Goal: Task Accomplishment & Management: Complete application form

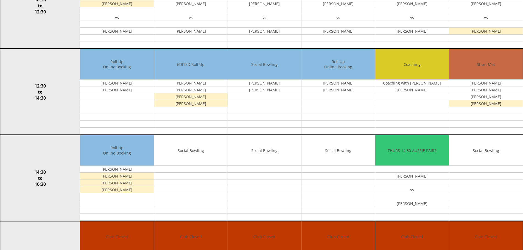
scroll to position [219, 0]
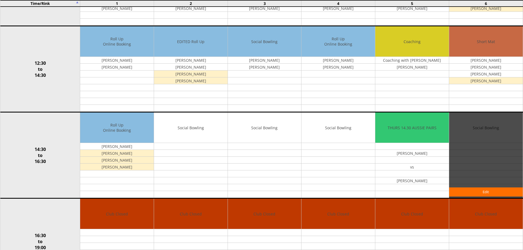
click at [522, 143] on div "Edit" at bounding box center [486, 155] width 74 height 85
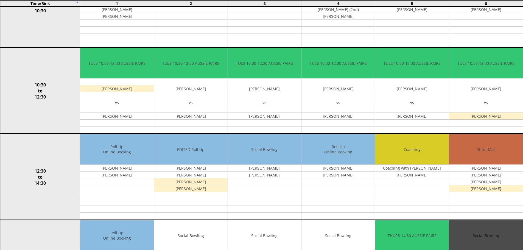
scroll to position [107, 0]
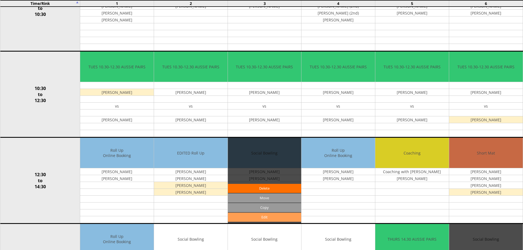
click at [259, 218] on link "Edit" at bounding box center [265, 217] width 74 height 9
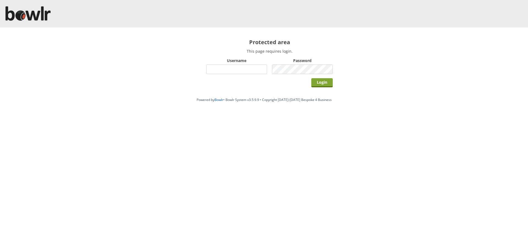
type input "hornseaindoorbowlsclub"
click at [321, 84] on input "Login" at bounding box center [321, 82] width 21 height 9
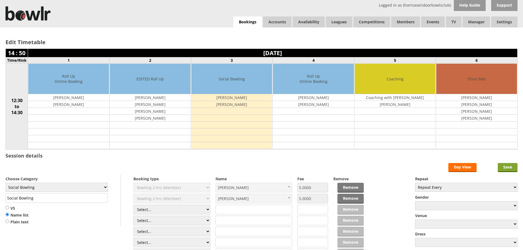
click at [510, 167] on input "Save" at bounding box center [508, 167] width 20 height 9
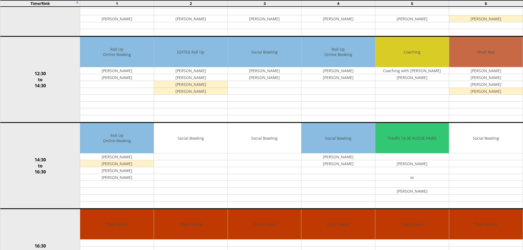
scroll to position [224, 0]
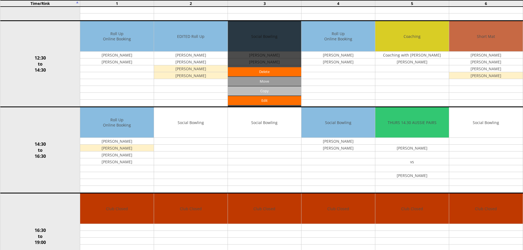
click at [253, 90] on input "Copy" at bounding box center [265, 91] width 74 height 9
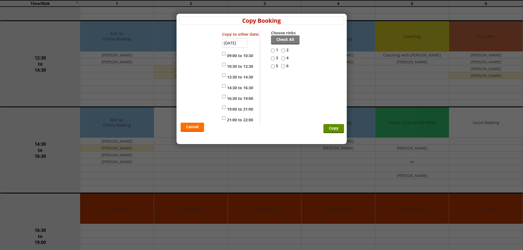
click at [234, 42] on input "[DATE]" at bounding box center [234, 43] width 25 height 10
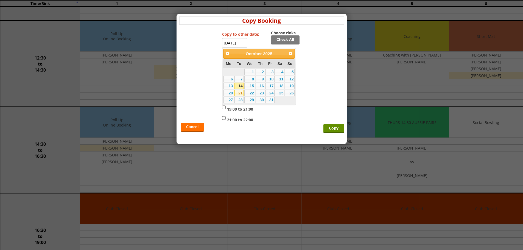
click at [239, 94] on link "21" at bounding box center [239, 93] width 9 height 7
type input "[DATE]"
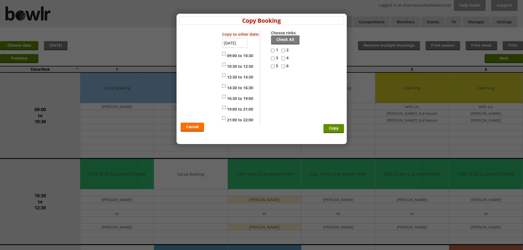
click at [223, 73] on input "12:30 to 14:30" at bounding box center [224, 75] width 4 height 7
checkbox input "true"
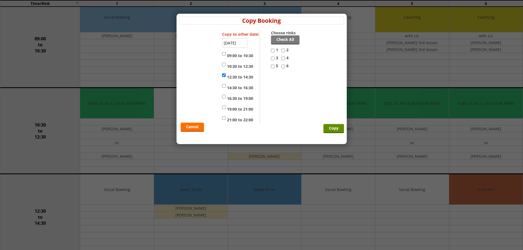
scroll to position [72, 0]
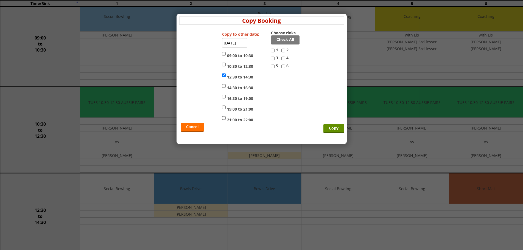
click at [284, 58] on input "4" at bounding box center [284, 58] width 4 height 7
checkbox input "true"
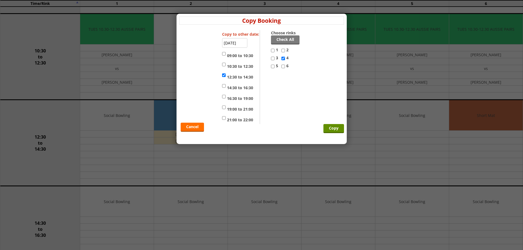
scroll to position [150, 0]
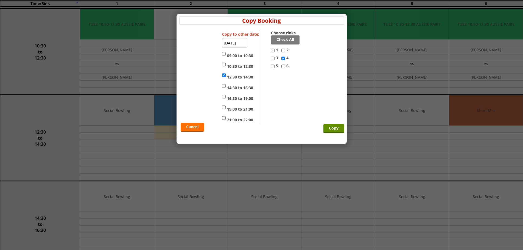
click at [223, 85] on input "14:30 to 16:30" at bounding box center [224, 86] width 4 height 7
checkbox input "true"
click at [329, 129] on input "Copy" at bounding box center [334, 128] width 21 height 9
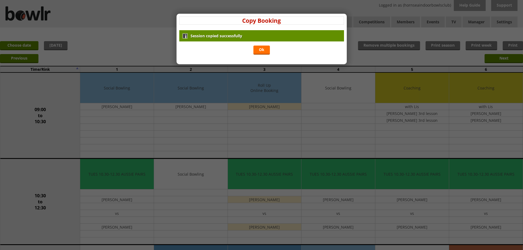
drag, startPoint x: 263, startPoint y: 49, endPoint x: 267, endPoint y: 54, distance: 6.7
click at [263, 49] on link "Ok" at bounding box center [262, 50] width 16 height 9
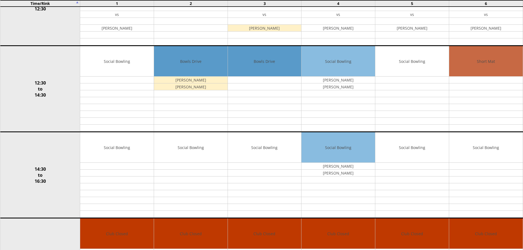
scroll to position [204, 0]
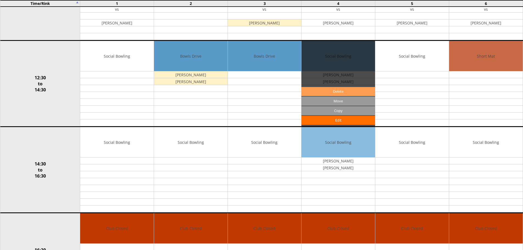
click at [329, 91] on link "Delete" at bounding box center [339, 91] width 74 height 9
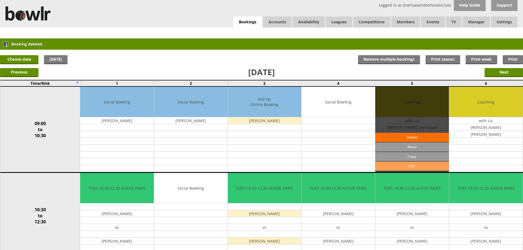
click at [401, 167] on link "Edit" at bounding box center [413, 166] width 74 height 9
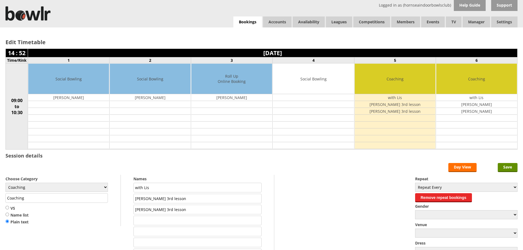
click at [398, 96] on td "with Lis" at bounding box center [395, 97] width 81 height 7
drag, startPoint x: 397, startPoint y: 96, endPoint x: 406, endPoint y: 95, distance: 8.6
click at [406, 95] on td "with Lis" at bounding box center [395, 97] width 81 height 7
click at [510, 167] on input "Save" at bounding box center [508, 167] width 20 height 9
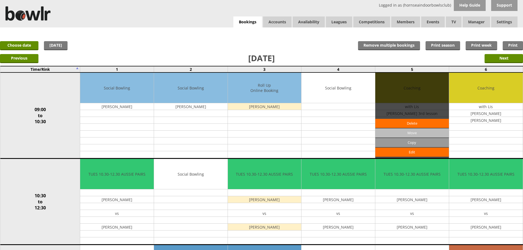
click at [409, 133] on input "Move" at bounding box center [413, 133] width 74 height 9
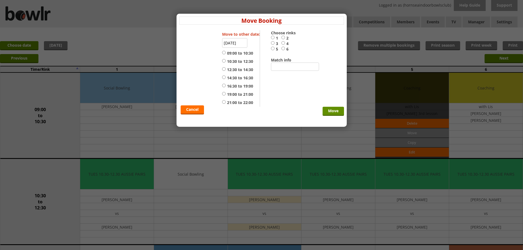
click at [284, 43] on input "4" at bounding box center [284, 43] width 4 height 4
radio input "true"
click at [224, 51] on input "09:00 to 10:30" at bounding box center [224, 53] width 4 height 4
radio input "true"
click at [333, 112] on input "Move" at bounding box center [333, 111] width 21 height 9
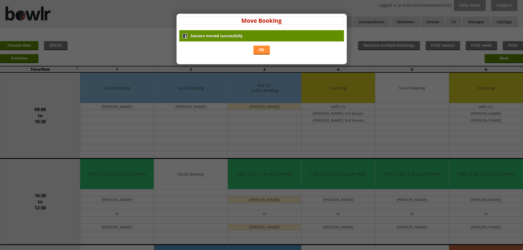
click at [261, 48] on link "Ok" at bounding box center [262, 50] width 16 height 9
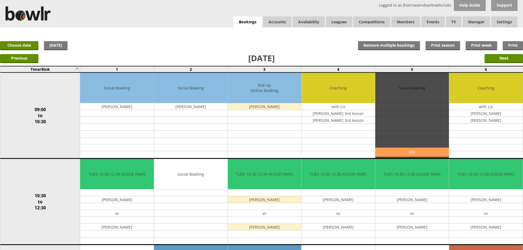
click at [412, 152] on link "Edit" at bounding box center [413, 152] width 74 height 9
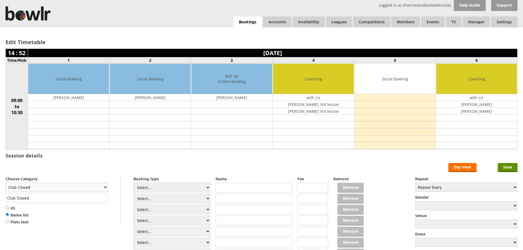
click at [86, 188] on select "Club Closed Singles League Triples League Pairs League Friendly Social Bowling …" at bounding box center [56, 187] width 102 height 9
select select "133"
click at [5, 183] on select "Club Closed Singles League Triples League Pairs League Friendly Social Bowling …" at bounding box center [56, 187] width 102 height 9
type input "Coaching"
click at [224, 188] on input "text" at bounding box center [254, 188] width 77 height 10
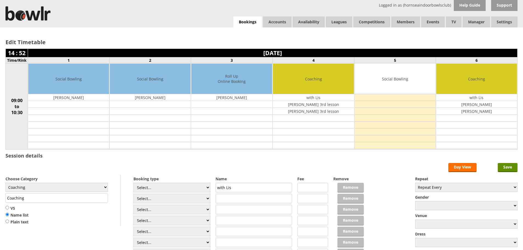
type input "with Lis"
click at [221, 198] on input "text" at bounding box center [254, 199] width 77 height 10
type input "Andrew"
click at [510, 166] on input "Save" at bounding box center [508, 167] width 20 height 9
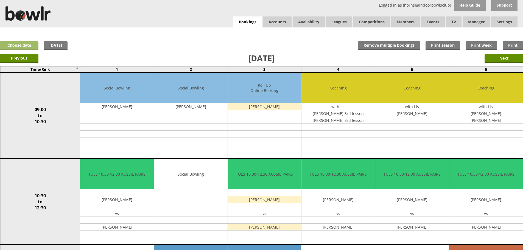
click at [24, 46] on link "Choose date" at bounding box center [19, 45] width 38 height 9
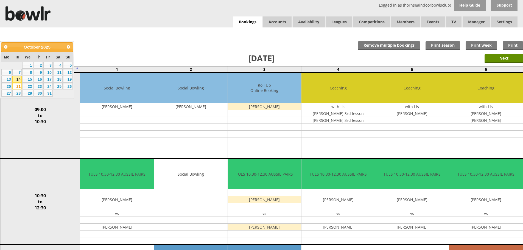
click at [16, 77] on link "14" at bounding box center [16, 79] width 9 height 7
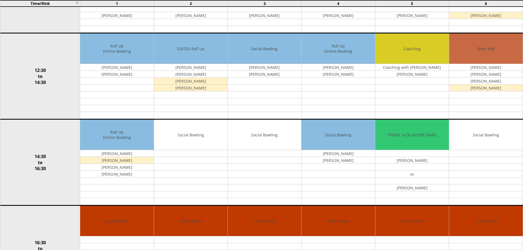
scroll to position [209, 0]
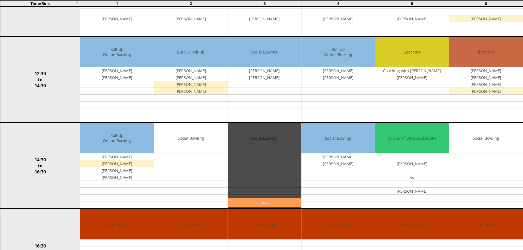
click at [253, 204] on link "Edit" at bounding box center [265, 202] width 74 height 9
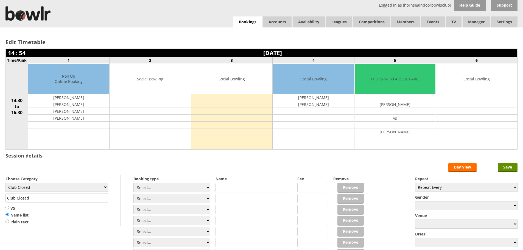
click at [238, 190] on input "text" at bounding box center [254, 188] width 77 height 10
click at [204, 188] on select "Select... Club Competition (Member) Club Competition (Visitor) National (Member…" at bounding box center [172, 188] width 77 height 10
select select "1_54"
click at [134, 183] on select "Select... Club Competition (Member) Club Competition (Visitor) National (Member…" at bounding box center [172, 188] width 77 height 10
type input "3.0000"
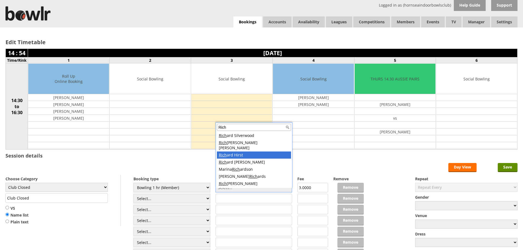
type input "Rich"
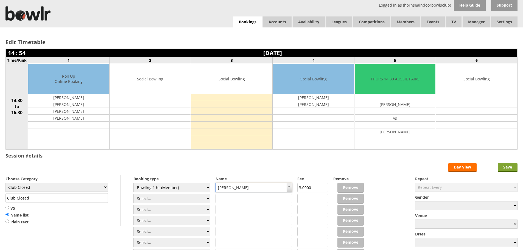
click at [509, 168] on input "Save" at bounding box center [508, 167] width 20 height 9
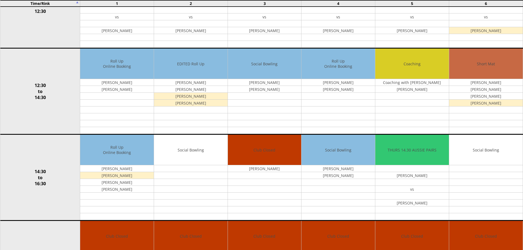
scroll to position [199, 0]
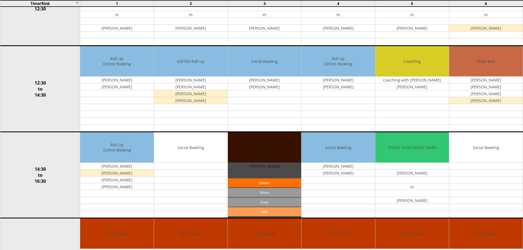
click at [262, 210] on link "Edit" at bounding box center [265, 211] width 74 height 9
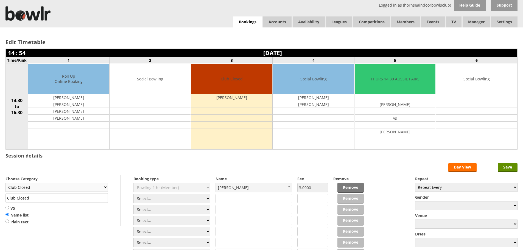
click at [56, 185] on select "Club Closed Singles League Triples League Pairs League Friendly Social Bowling …" at bounding box center [56, 187] width 102 height 9
select select "132"
click at [5, 183] on select "Club Closed Singles League Triples League Pairs League Friendly Social Bowling …" at bounding box center [56, 187] width 102 height 9
type input "Social Bowling"
click at [511, 170] on input "Save" at bounding box center [508, 167] width 20 height 9
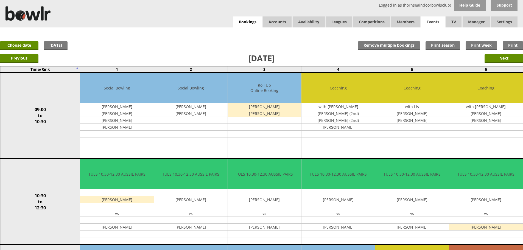
click at [423, 25] on link "Events" at bounding box center [433, 21] width 24 height 11
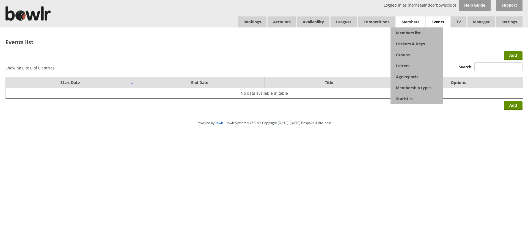
click at [406, 23] on span "Members" at bounding box center [410, 21] width 29 height 11
click at [406, 32] on link "Members list" at bounding box center [416, 32] width 52 height 11
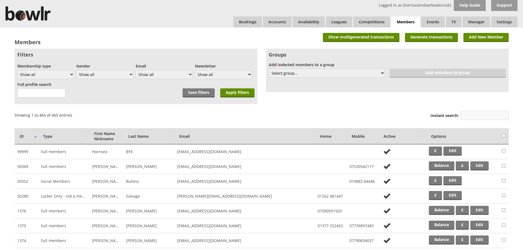
click at [470, 116] on input "Instant search:" at bounding box center [485, 115] width 48 height 9
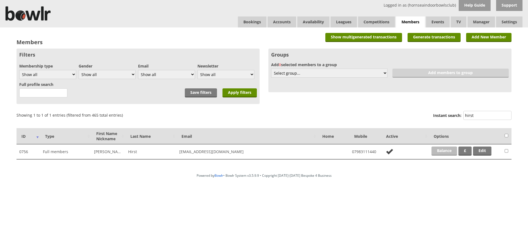
type input "hirst"
click at [444, 152] on link "Balance" at bounding box center [444, 151] width 26 height 9
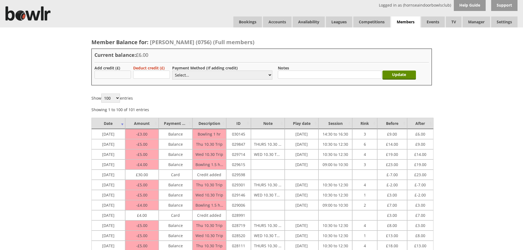
click at [106, 76] on input "text" at bounding box center [113, 75] width 37 height 8
type input "30.00"
click at [193, 74] on select "Select... Cash Card Cheque Bank Transfer Other Member Card Gift Voucher Balance" at bounding box center [222, 75] width 100 height 9
select select "2"
click at [172, 71] on select "Select... Cash Card Cheque Bank Transfer Other Member Card Gift Voucher Balance" at bounding box center [222, 75] width 100 height 9
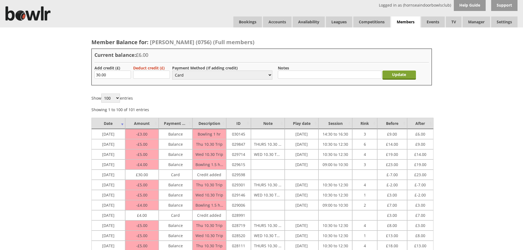
click at [411, 77] on input "Update" at bounding box center [400, 75] width 34 height 9
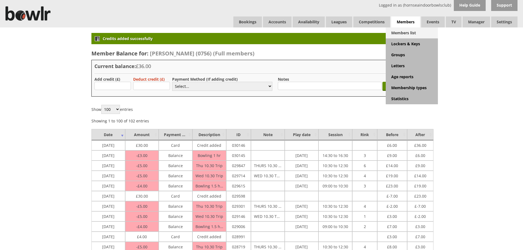
click at [406, 33] on link "Members list" at bounding box center [412, 32] width 52 height 11
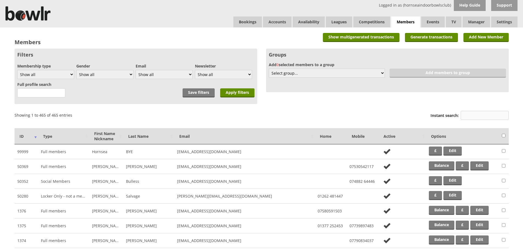
click at [464, 113] on input "Instant search:" at bounding box center [485, 115] width 48 height 9
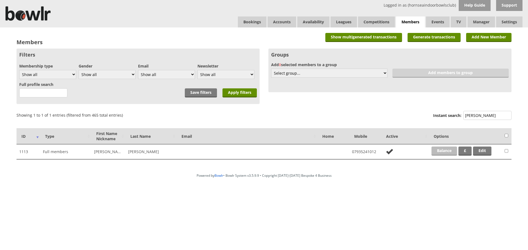
type input "spaven"
click at [446, 153] on link "Balance" at bounding box center [444, 151] width 26 height 9
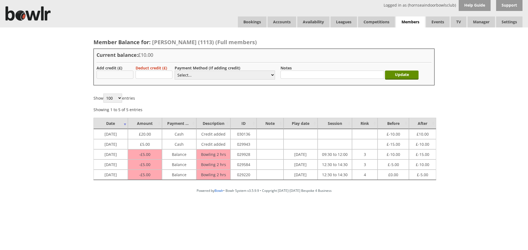
click at [106, 73] on input "text" at bounding box center [114, 75] width 37 height 8
type input "50.00"
click at [180, 75] on select "Select... Cash Card Cheque Bank Transfer Other Member Card Gift Voucher Balance" at bounding box center [224, 75] width 100 height 9
select select "2"
click at [174, 71] on select "Select... Cash Card Cheque Bank Transfer Other Member Card Gift Voucher Balance" at bounding box center [224, 75] width 100 height 9
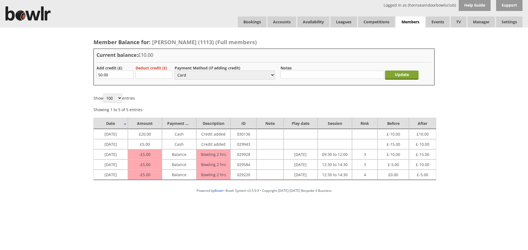
click at [400, 74] on input "Update" at bounding box center [402, 75] width 34 height 9
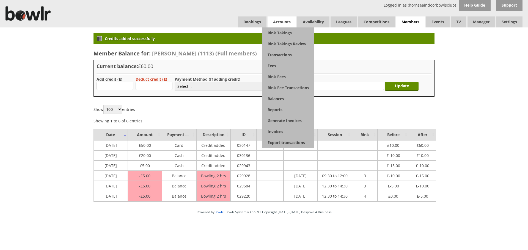
click at [280, 21] on span "Accounts" at bounding box center [281, 21] width 29 height 11
click at [276, 98] on link "Balances" at bounding box center [288, 98] width 52 height 11
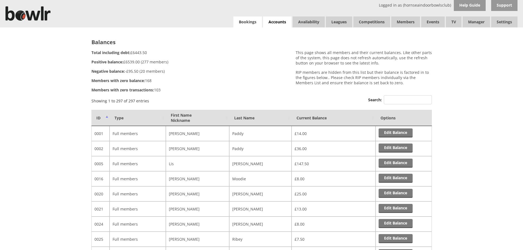
click at [248, 20] on link "Bookings" at bounding box center [248, 21] width 29 height 11
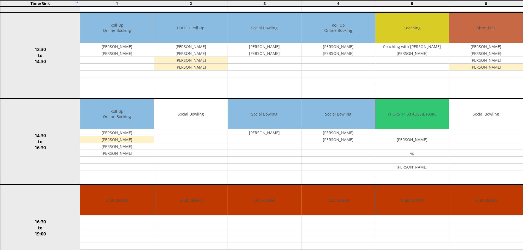
scroll to position [238, 0]
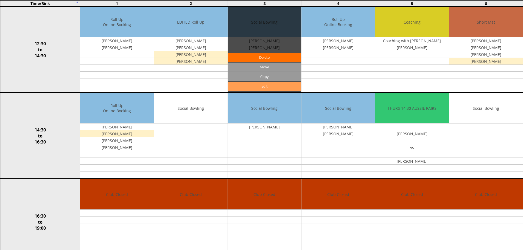
click at [257, 87] on link "Edit" at bounding box center [265, 86] width 74 height 9
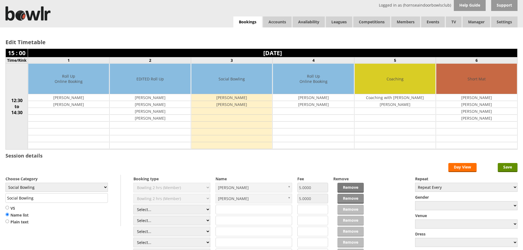
click at [346, 198] on link "Remove" at bounding box center [351, 199] width 26 height 10
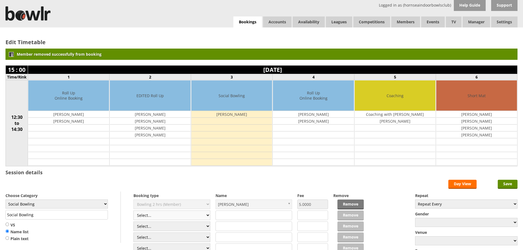
click at [209, 217] on select "Select... Club Competition (Member) Club Competition (Visitor) National (Member…" at bounding box center [172, 216] width 77 height 10
select select "1_50"
click at [134, 211] on select "Select... Club Competition (Member) Club Competition (Visitor) National (Member…" at bounding box center [172, 216] width 77 height 10
type input "5.0000"
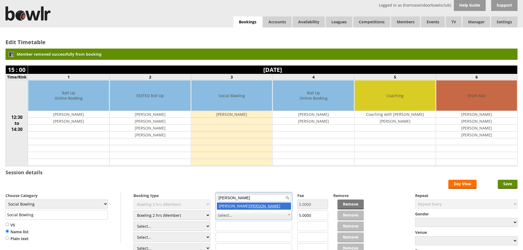
type input "spaven"
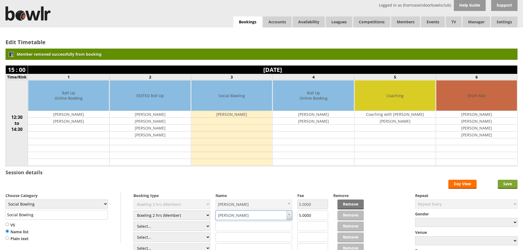
click at [510, 184] on input "Save" at bounding box center [508, 184] width 20 height 9
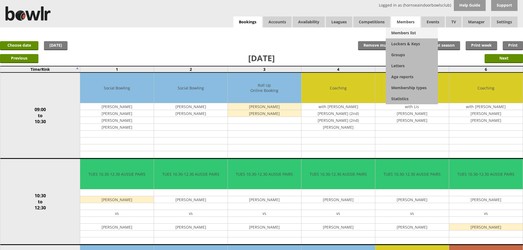
click at [399, 35] on link "Members list" at bounding box center [412, 32] width 52 height 11
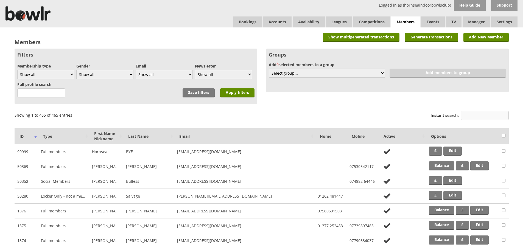
click at [492, 115] on input "Instant search:" at bounding box center [485, 115] width 48 height 9
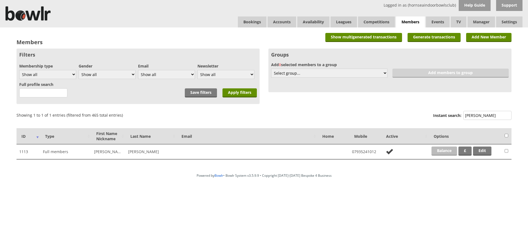
type input "spaven"
click at [440, 150] on link "Balance" at bounding box center [444, 151] width 26 height 9
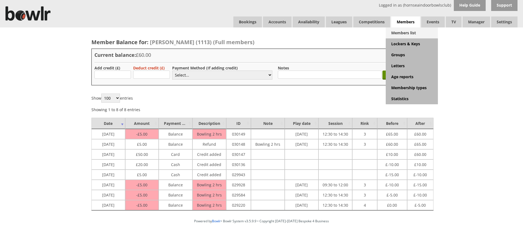
click at [398, 34] on link "Members list" at bounding box center [412, 32] width 52 height 11
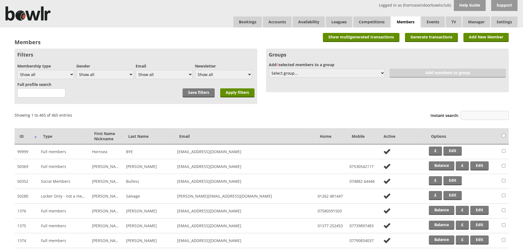
click at [473, 117] on input "Instant search:" at bounding box center [485, 115] width 48 height 9
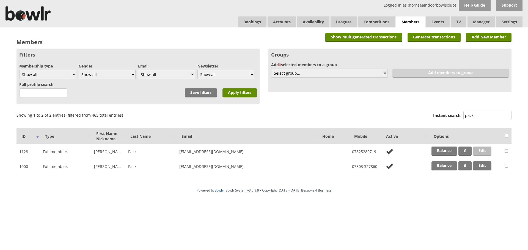
type input "pack"
click at [485, 151] on link "Edit" at bounding box center [482, 151] width 18 height 9
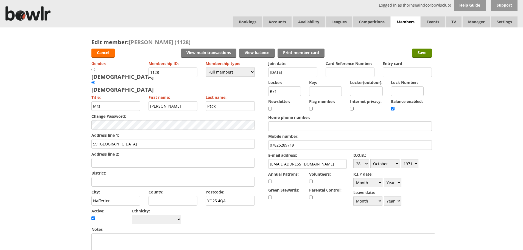
click at [276, 165] on input "[EMAIL_ADDRESS][DOMAIN_NAME]" at bounding box center [307, 164] width 79 height 10
click at [273, 164] on input "[EMAIL_ADDRESS][DOMAIN_NAME]" at bounding box center [307, 164] width 79 height 10
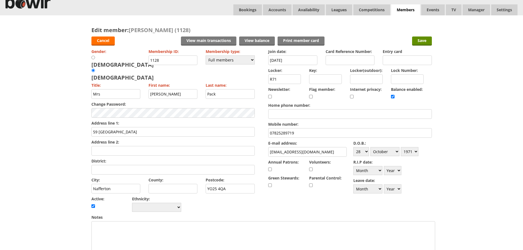
scroll to position [9, 0]
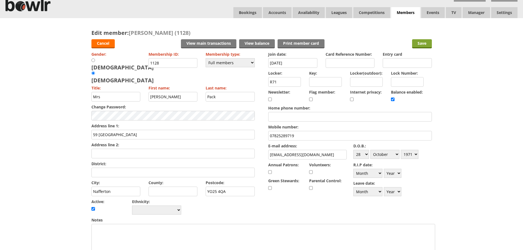
type input "lizpack190@gmail.com"
click at [421, 44] on input "Save" at bounding box center [422, 43] width 20 height 9
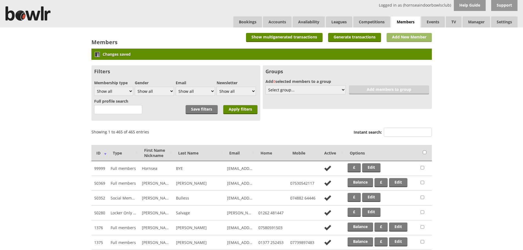
click at [407, 36] on link "Add New Member" at bounding box center [409, 37] width 45 height 9
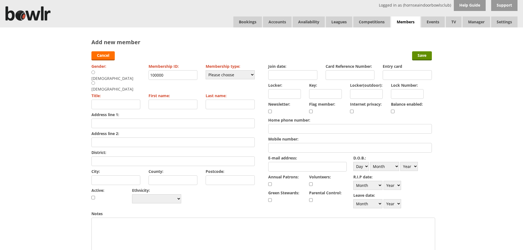
click at [172, 76] on input "100000" at bounding box center [173, 75] width 49 height 10
click at [92, 73] on input "radio" at bounding box center [93, 72] width 4 height 4
radio input "true"
type input "Mr"
drag, startPoint x: 172, startPoint y: 76, endPoint x: 128, endPoint y: 75, distance: 43.7
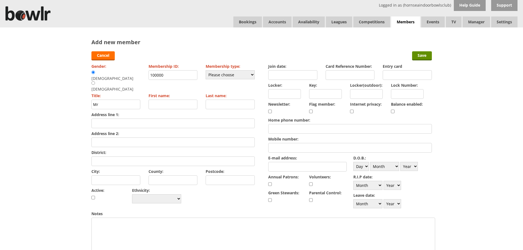
click at [128, 75] on div "Gender: [DEMOGRAPHIC_DATA] [DEMOGRAPHIC_DATA] Membership ID: 100000 Membership …" at bounding box center [172, 133] width 163 height 143
type input "1125"
click at [217, 77] on select "Please choose Full members Rollabowl Juniors Social Members Student Pending Lef…" at bounding box center [230, 74] width 49 height 9
select select "5"
click at [206, 70] on select "Please choose Full members Rollabowl Juniors Social Members Student Pending Lef…" at bounding box center [230, 74] width 49 height 9
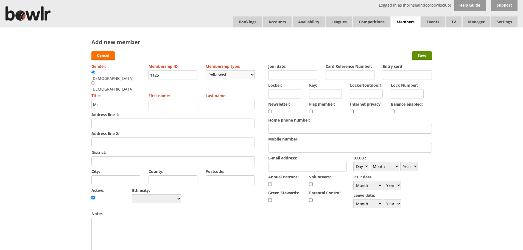
checkbox input "true"
click at [286, 77] on input "Join date:" at bounding box center [292, 75] width 49 height 10
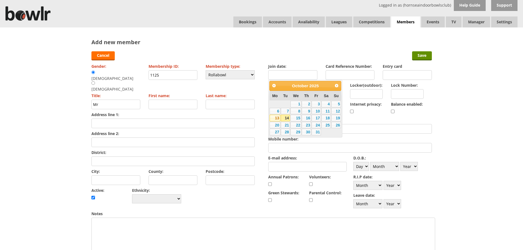
click at [276, 118] on link "13" at bounding box center [275, 118] width 10 height 7
type input "13-10-2025"
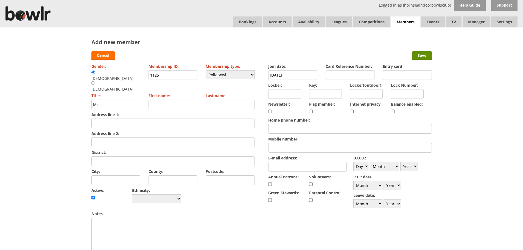
click at [172, 100] on input "First name:" at bounding box center [173, 105] width 49 height 10
type input "p"
type input "[PERSON_NAME]"
click at [234, 100] on input "Last name:" at bounding box center [230, 105] width 49 height 10
type input "[PERSON_NAME]"
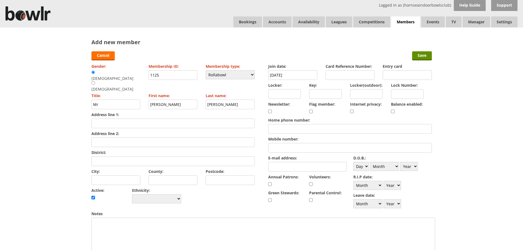
click at [156, 119] on input "Address line 1:" at bounding box center [172, 124] width 163 height 10
type input "8 Rydal Close"
click at [145, 138] on input "Address line 2:" at bounding box center [172, 143] width 163 height 10
click at [110, 157] on input "District:" at bounding box center [172, 162] width 163 height 10
type input "Carlton Miniott"
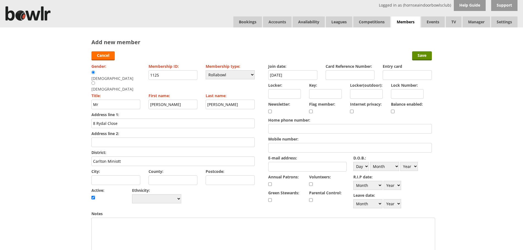
click at [113, 176] on input "City:" at bounding box center [115, 181] width 49 height 10
type input "Thirsk"
click at [170, 176] on input "County:" at bounding box center [173, 181] width 49 height 10
click at [220, 176] on input "Postcode:" at bounding box center [230, 181] width 49 height 10
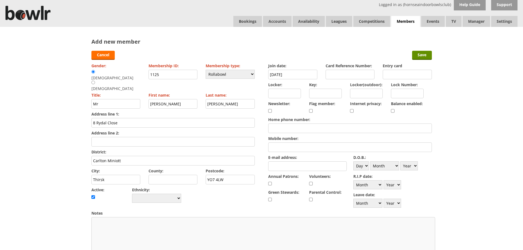
type input "YO7 4LW"
click at [101, 220] on textarea "Notes" at bounding box center [263, 246] width 344 height 58
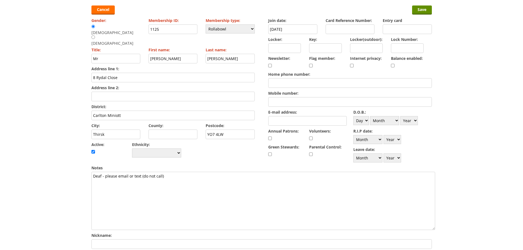
scroll to position [52, 0]
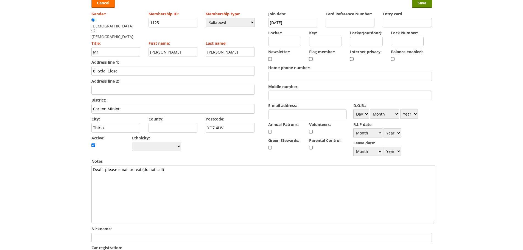
type textarea "Deaf - please email or text (do not call)"
click at [291, 96] on input "Mobile number:" at bounding box center [349, 96] width 163 height 10
click at [286, 115] on input "E-mail address:" at bounding box center [307, 115] width 79 height 10
type input "raymond.59@live.co.uk"
click at [366, 113] on select "Day 1 2 3 4 5 6 7 8 9 10 11 12 13 14 15 16 17 18 19 20 21 22 23 24 25 26 27 28 …" at bounding box center [362, 114] width 16 height 9
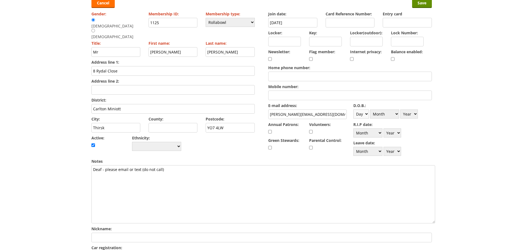
select select "21"
click at [354, 110] on select "Day 1 2 3 4 5 6 7 8 9 10 11 12 13 14 15 16 17 18 19 20 21 22 23 24 25 26 27 28 …" at bounding box center [362, 114] width 16 height 9
click at [395, 113] on select "Month January February March April May June July August September October Novem…" at bounding box center [384, 114] width 29 height 9
select select "4"
click at [370, 110] on select "Month January February March April May June July August September October Novem…" at bounding box center [384, 114] width 29 height 9
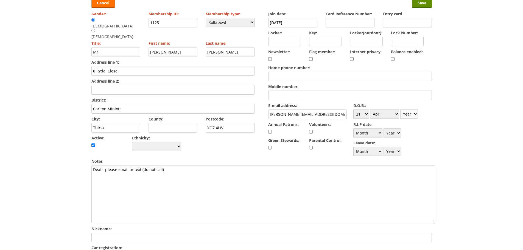
click at [415, 114] on select "Year 1900 1901 1902 1903 1904 1905 1906 1907 1908 1909 1910 1911 1912 1913 1914…" at bounding box center [410, 114] width 18 height 9
select select "1959"
click at [401, 110] on select "Year 1900 1901 1902 1903 1904 1905 1906 1907 1908 1909 1910 1911 1912 1913 1914…" at bounding box center [410, 114] width 18 height 9
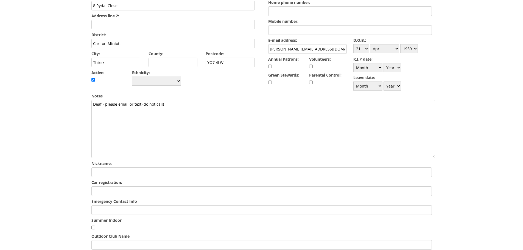
scroll to position [121, 0]
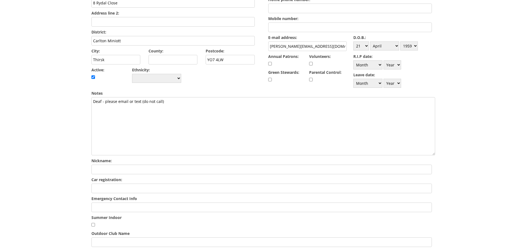
click at [115, 207] on input "Emergency Contact Info" at bounding box center [261, 208] width 341 height 10
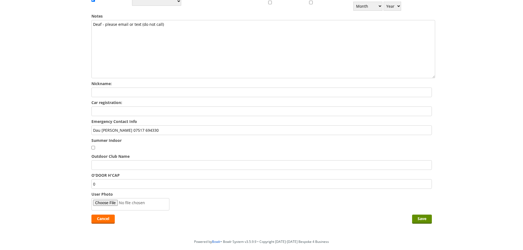
scroll to position [223, 0]
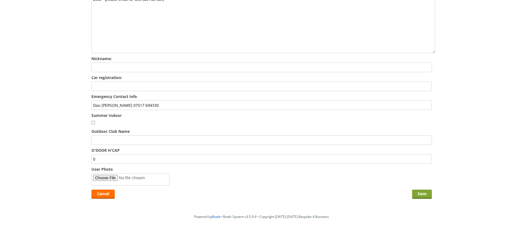
type input "Dau Amy Morrison 07517 694330"
click at [420, 196] on input "Save" at bounding box center [422, 194] width 20 height 9
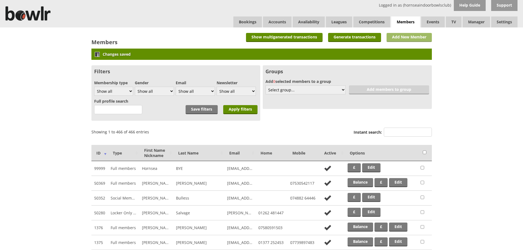
click at [404, 37] on link "Add New Member" at bounding box center [409, 37] width 45 height 9
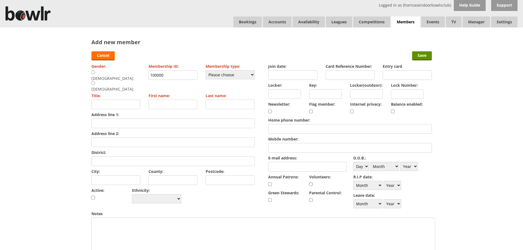
click at [115, 119] on input "Address line 1:" at bounding box center [172, 124] width 163 height 10
type input "8 Rydal Close"
type input "[PERSON_NAME]"
type input "Thirsk"
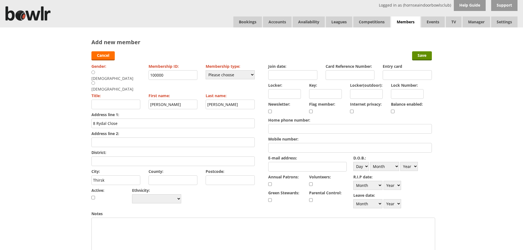
type input "YO7 4LW"
type input "[PERSON_NAME][EMAIL_ADDRESS][DOMAIN_NAME]"
drag, startPoint x: 168, startPoint y: 95, endPoint x: 145, endPoint y: 92, distance: 23.3
click at [145, 92] on div "Gender: Male Female Membership ID: 100000 Membership type: Please choose Full m…" at bounding box center [172, 133] width 163 height 143
type input "Trixie"
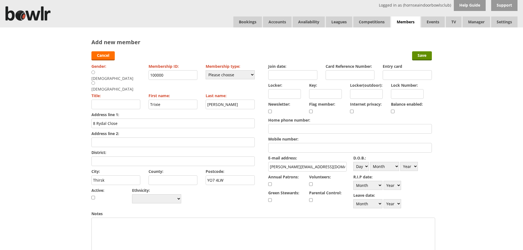
click at [119, 100] on input "Title:" at bounding box center [115, 105] width 49 height 10
type input "Mrs"
drag, startPoint x: 107, startPoint y: 72, endPoint x: 113, endPoint y: 74, distance: 6.2
click at [107, 72] on div "Gender: Male Female" at bounding box center [115, 76] width 49 height 29
click at [95, 81] on input "radio" at bounding box center [93, 83] width 4 height 4
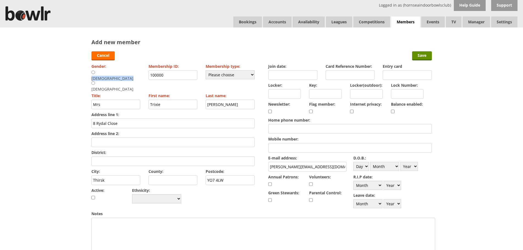
radio input "true"
drag, startPoint x: 168, startPoint y: 74, endPoint x: 137, endPoint y: 78, distance: 31.6
click at [137, 78] on div "Gender: Male Female Membership ID: 100000 Membership type: Please choose Full m…" at bounding box center [172, 133] width 163 height 143
type input "1126"
click at [249, 75] on select "Please choose Full members Rollabowl Juniors Social Members Student Pending Lef…" at bounding box center [230, 74] width 49 height 9
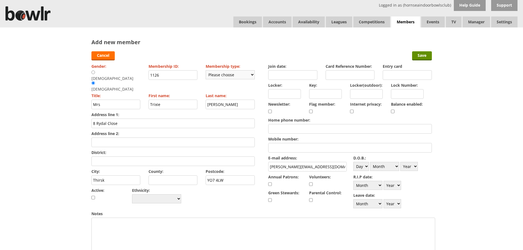
select select "3"
click at [206, 70] on select "Please choose Full members Rollabowl Juniors Social Members Student Pending Lef…" at bounding box center [230, 74] width 49 height 9
checkbox input "true"
click at [300, 75] on input "Join date:" at bounding box center [292, 75] width 49 height 10
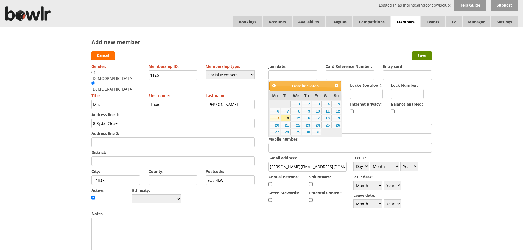
click at [276, 118] on link "13" at bounding box center [275, 118] width 10 height 7
type input "[DATE]"
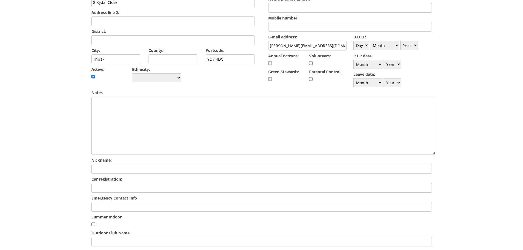
scroll to position [122, 0]
click at [113, 208] on input "Emergency Contact Info" at bounding box center [261, 207] width 341 height 10
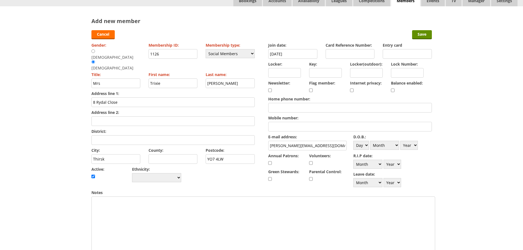
scroll to position [0, 0]
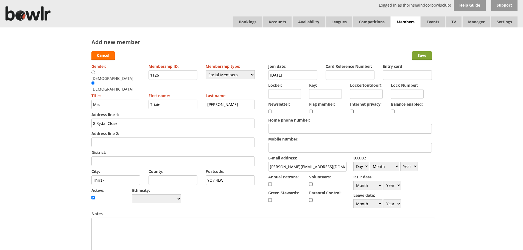
type input "Dau Amy Morrison 07517 694330"
click at [420, 58] on input "Save" at bounding box center [422, 55] width 20 height 9
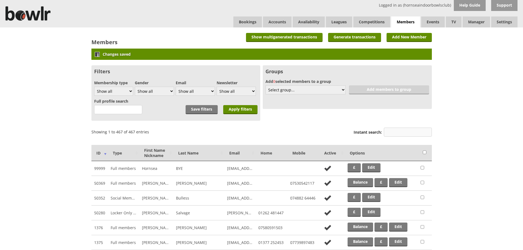
click at [405, 132] on input "Instant search:" at bounding box center [408, 132] width 48 height 9
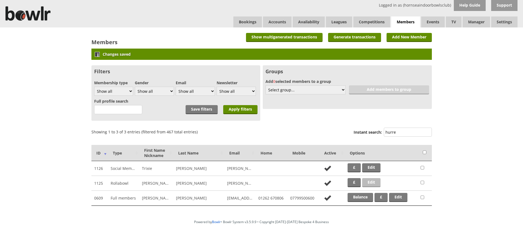
type input "hurre"
click at [372, 182] on link "Edit" at bounding box center [371, 182] width 18 height 9
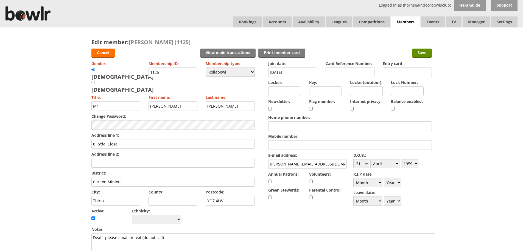
click at [393, 109] on input "checkbox" at bounding box center [393, 109] width 4 height 7
checkbox input "true"
click at [423, 52] on input "Save" at bounding box center [422, 53] width 20 height 9
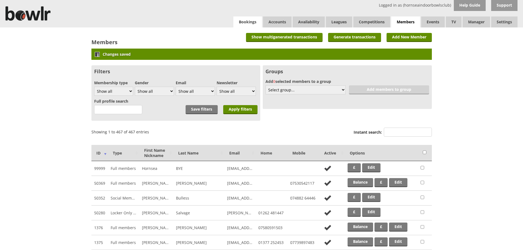
click at [243, 19] on link "Bookings" at bounding box center [248, 21] width 29 height 11
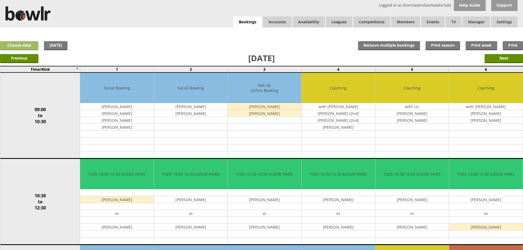
click at [24, 45] on link "Choose date" at bounding box center [19, 45] width 38 height 9
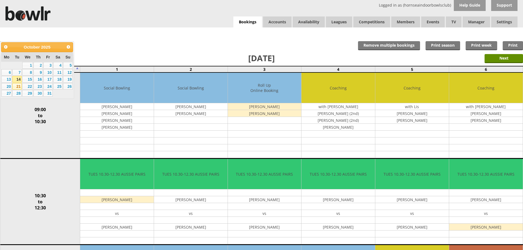
drag, startPoint x: 15, startPoint y: 87, endPoint x: 18, endPoint y: 85, distance: 3.7
click at [16, 86] on link "21" at bounding box center [16, 86] width 9 height 7
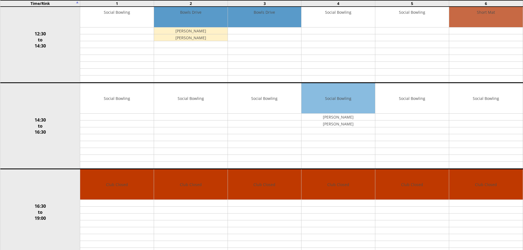
scroll to position [261, 0]
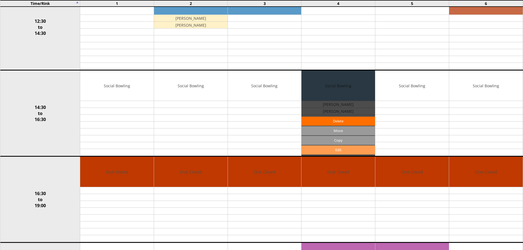
click at [326, 150] on link "Edit" at bounding box center [339, 150] width 74 height 9
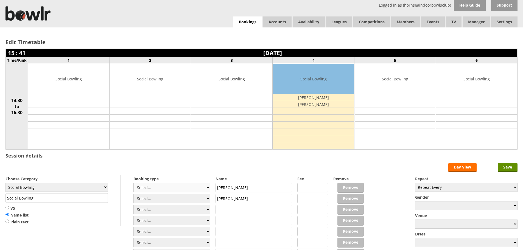
click at [206, 187] on select "Select... Club Competition (Member) Club Competition (Visitor) National (Member…" at bounding box center [172, 188] width 77 height 10
select select "1_50"
click at [134, 183] on select "Select... Club Competition (Member) Club Competition (Visitor) National (Member…" at bounding box center [172, 188] width 77 height 10
type input "5.0000"
click at [207, 199] on select "Select... Club Competition (Member) Club Competition (Visitor) National (Member…" at bounding box center [172, 199] width 77 height 10
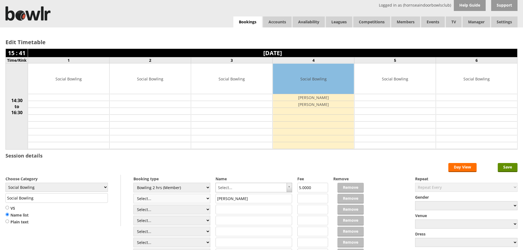
select select "1_50"
click at [134, 194] on select "Select... Club Competition (Member) Club Competition (Visitor) National (Member…" at bounding box center [172, 199] width 77 height 10
type input "5.0000"
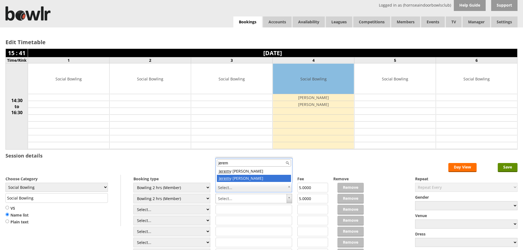
type input "jerem"
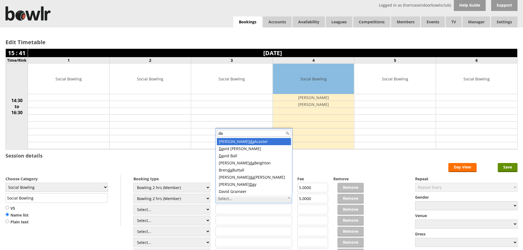
type input "d"
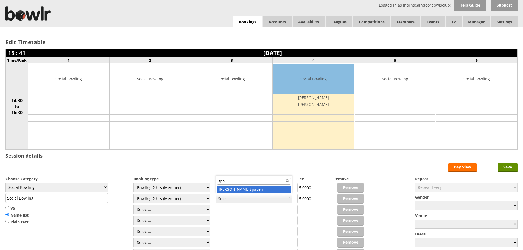
type input "spa"
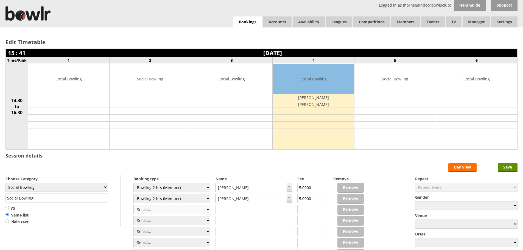
click at [207, 210] on select "Select... Club Competition (Member) Club Competition (Visitor) National (Member…" at bounding box center [172, 210] width 77 height 10
select select "1_50"
click at [134, 205] on select "Select... Club Competition (Member) Club Competition (Visitor) National (Member…" at bounding box center [172, 210] width 77 height 10
type input "5.0000"
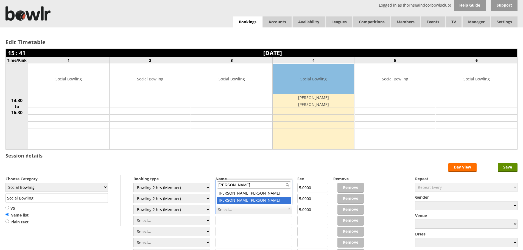
type input "cheryl"
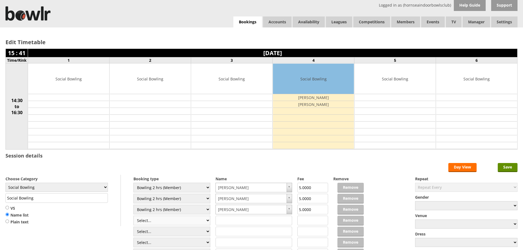
click at [206, 222] on select "Select... Club Competition (Member) Club Competition (Visitor) National (Member…" at bounding box center [172, 221] width 77 height 10
select select "1_50"
click at [134, 216] on select "Select... Club Competition (Member) Club Competition (Visitor) National (Member…" at bounding box center [172, 221] width 77 height 10
type input "5.0000"
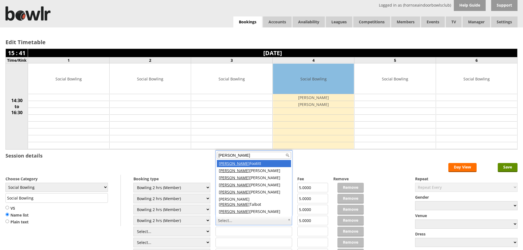
scroll to position [2, 0]
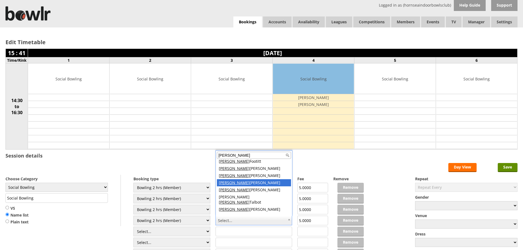
type input "paul"
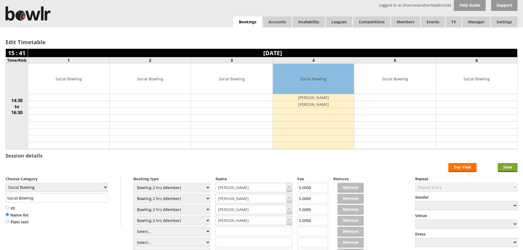
click at [509, 166] on input "Save" at bounding box center [508, 167] width 20 height 9
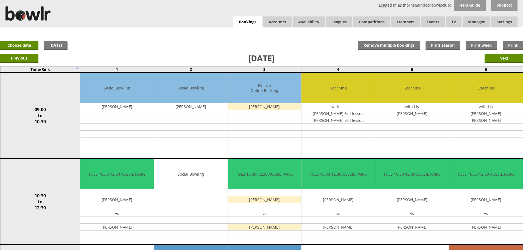
drag, startPoint x: 0, startPoint y: 0, endPoint x: 141, endPoint y: 72, distance: 158.1
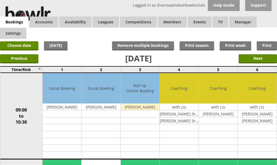
click at [141, 72] on td "3" at bounding box center [140, 69] width 39 height 6
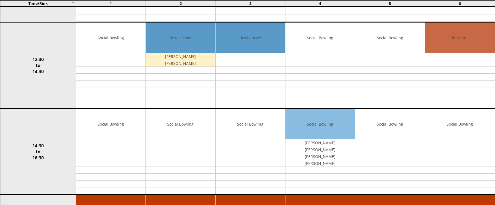
scroll to position [219, 0]
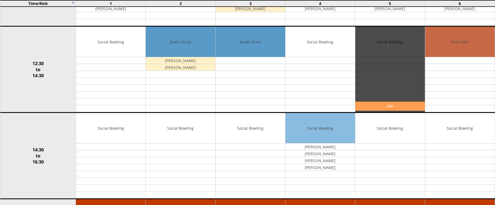
click at [392, 108] on link "Edit" at bounding box center [390, 106] width 70 height 9
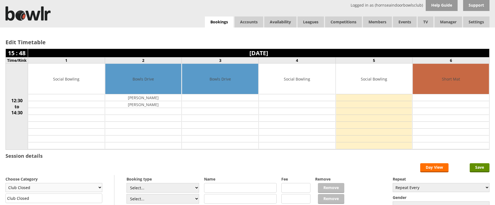
click at [99, 187] on select "Club Closed Singles League Triples League Pairs League Friendly Social Bowling …" at bounding box center [53, 187] width 97 height 9
select select "133"
click at [5, 183] on select "Club Closed Singles League Triples League Pairs League Friendly Social Bowling …" at bounding box center [53, 187] width 97 height 9
type input "Coaching"
click at [213, 188] on input "text" at bounding box center [240, 188] width 73 height 10
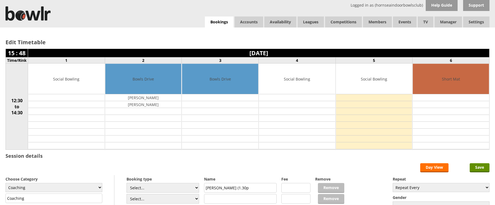
type input "Cheryl Chambers (1.30pm"
drag, startPoint x: 206, startPoint y: 189, endPoint x: 262, endPoint y: 188, distance: 56.1
click at [262, 188] on input "Cheryl Chambers (1.30pm" at bounding box center [240, 188] width 73 height 10
click at [244, 199] on input "text" at bounding box center [240, 199] width 73 height 10
paste input "Cheryl Chambers (1.30pm"
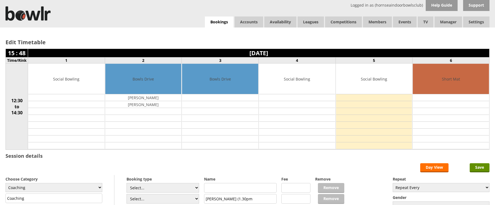
click at [204, 198] on input "Cheryl Chambers (1.30pm" at bounding box center [240, 199] width 73 height 10
click at [253, 198] on input "1.30pm Cheryl Chambers (1.30pm" at bounding box center [240, 199] width 73 height 10
click at [254, 198] on input "1.30pm Cheryl Chambers (1.30pm" at bounding box center [240, 199] width 73 height 10
drag, startPoint x: 253, startPoint y: 199, endPoint x: 256, endPoint y: 200, distance: 3.0
click at [254, 199] on input "1.30pm Cheryl Chambers (1.30pm" at bounding box center [240, 199] width 73 height 10
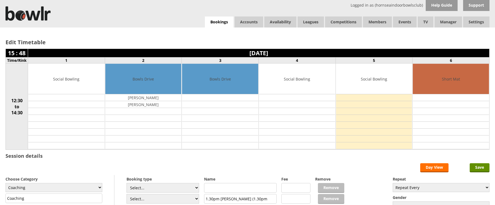
drag, startPoint x: 268, startPoint y: 197, endPoint x: 253, endPoint y: 199, distance: 14.4
click at [253, 199] on input "1.30pm Cheryl Chambers (1.30pm" at bounding box center [240, 199] width 73 height 10
type input "1.30pm Cheryl Chambers (Lesson 4)"
click at [228, 188] on input "text" at bounding box center [240, 188] width 73 height 10
type input "With Ian"
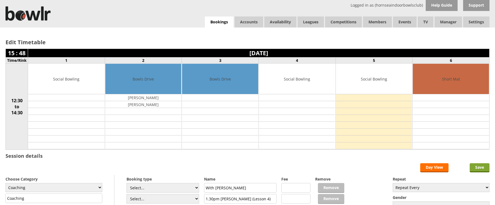
click at [482, 168] on input "Save" at bounding box center [479, 167] width 20 height 9
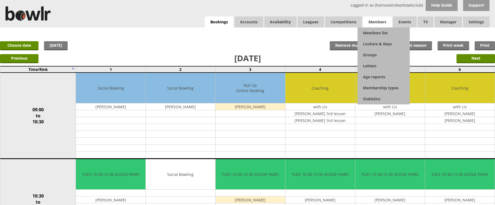
click at [372, 19] on span "Members" at bounding box center [377, 21] width 29 height 11
click at [373, 32] on link "Members list" at bounding box center [383, 32] width 52 height 11
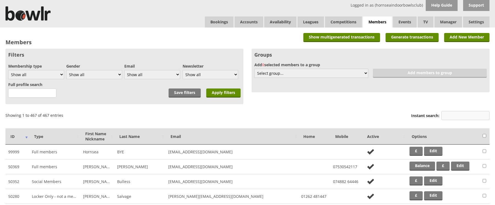
click at [462, 118] on input "Instant search:" at bounding box center [465, 115] width 48 height 9
click at [225, 25] on link "Bookings" at bounding box center [219, 21] width 29 height 11
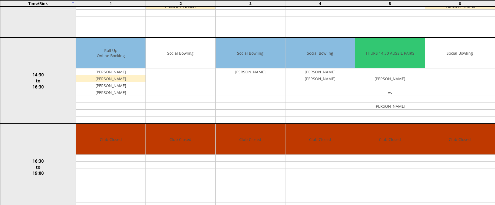
scroll to position [290, 0]
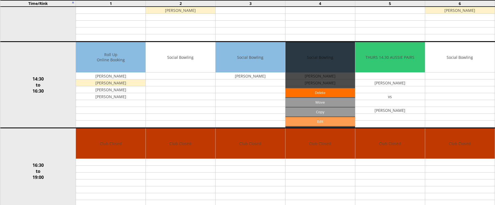
click at [309, 121] on link "Edit" at bounding box center [320, 121] width 70 height 9
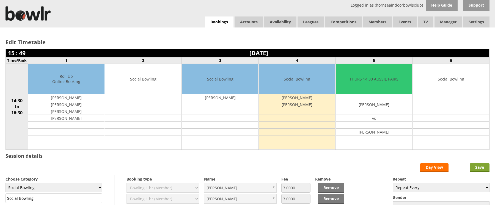
click at [479, 169] on input "Save" at bounding box center [479, 167] width 20 height 9
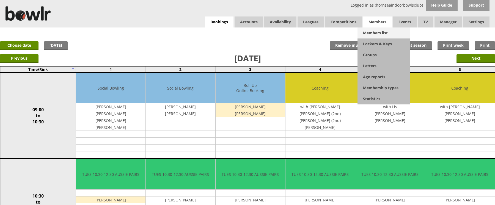
click at [379, 32] on link "Members list" at bounding box center [383, 32] width 52 height 11
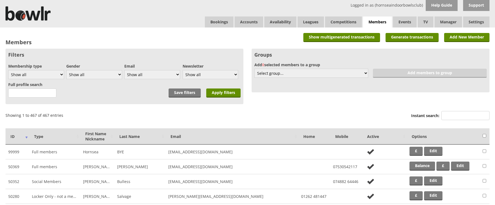
click at [472, 36] on link "Add New Member" at bounding box center [466, 37] width 45 height 9
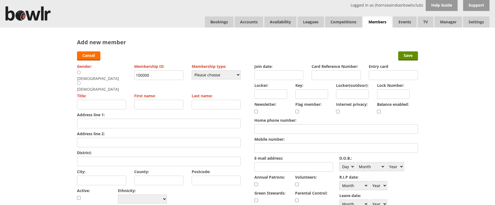
click at [79, 71] on input "radio" at bounding box center [79, 72] width 4 height 4
radio input "true"
type input "Mr"
drag, startPoint x: 152, startPoint y: 75, endPoint x: 129, endPoint y: 77, distance: 23.7
click at [129, 77] on div "Gender: [DEMOGRAPHIC_DATA] [DEMOGRAPHIC_DATA] Membership ID: 100000 Membership …" at bounding box center [158, 133] width 163 height 143
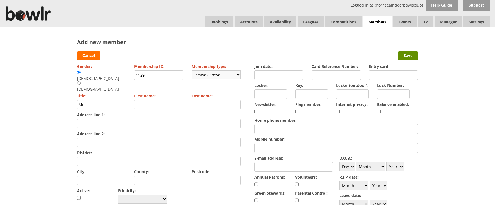
type input "1129"
click at [238, 73] on select "Please choose Full members Rollabowl Juniors Social Members Student Pending Lef…" at bounding box center [216, 74] width 49 height 9
select select "5"
click at [192, 70] on select "Please choose Full members Rollabowl Juniors Social Members Student Pending Lef…" at bounding box center [216, 74] width 49 height 9
checkbox input "true"
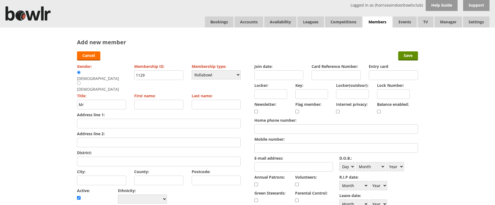
click at [143, 100] on input "First name:" at bounding box center [158, 105] width 49 height 10
type input "j"
type input "[PERSON_NAME]"
click at [218, 100] on input "Last name:" at bounding box center [216, 105] width 49 height 10
type input "Addy"
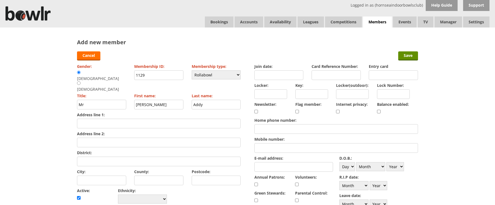
click at [104, 119] on input "Address line 1:" at bounding box center [158, 124] width 163 height 10
type input "[STREET_ADDRESS][PERSON_NAME]"
click at [95, 157] on input "District:" at bounding box center [158, 162] width 163 height 10
type input "[PERSON_NAME]"
click at [92, 176] on input "City:" at bounding box center [101, 181] width 49 height 10
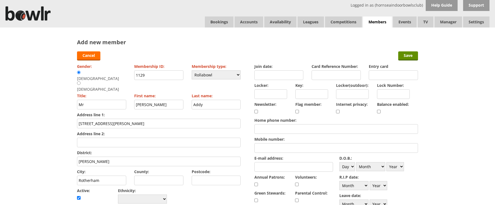
type input "Rotherham"
click at [212, 176] on input "Postcode:" at bounding box center [216, 181] width 49 height 10
type input "S61 2QL"
click at [274, 76] on input "Join date:" at bounding box center [278, 75] width 49 height 10
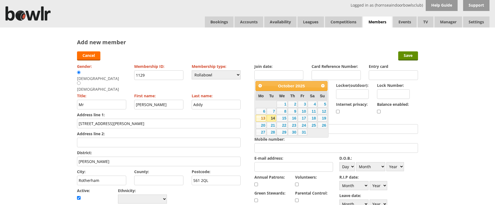
click at [262, 119] on link "13" at bounding box center [261, 118] width 10 height 7
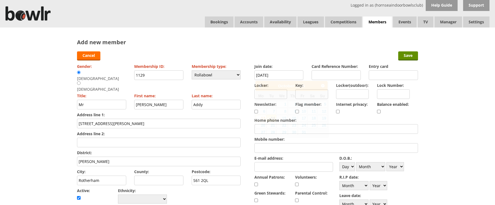
click at [287, 73] on input "13-10-2025" at bounding box center [278, 75] width 49 height 10
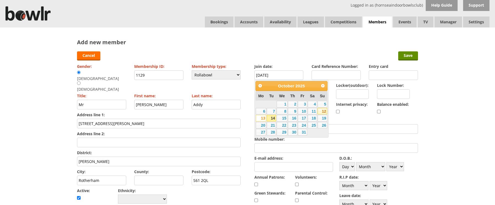
click at [326, 110] on link "12" at bounding box center [322, 111] width 10 height 7
type input "[DATE]"
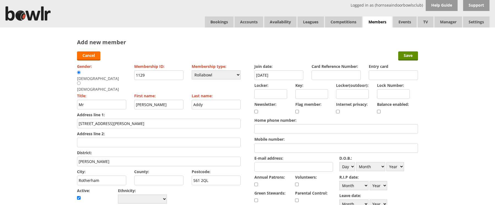
click at [263, 129] on input "Home phone number:" at bounding box center [335, 129] width 163 height 10
click at [269, 165] on input "E-mail address:" at bounding box center [293, 167] width 79 height 10
type input "[EMAIL_ADDRESS][DOMAIN_NAME]"
click at [378, 111] on input "checkbox" at bounding box center [379, 111] width 4 height 7
checkbox input "true"
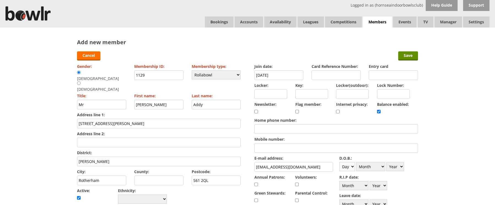
click at [351, 168] on select "Day 1 2 3 4 5 6 7 8 9 10 11 12 13 14 15 16 17 18 19 20 21 22 23 24 25 26 27 28 …" at bounding box center [347, 166] width 16 height 9
select select "25"
click at [339, 162] on select "Day 1 2 3 4 5 6 7 8 9 10 11 12 13 14 15 16 17 18 19 20 21 22 23 24 25 26 27 28 …" at bounding box center [347, 166] width 16 height 9
click at [382, 166] on select "Month January February March April May June July August September October Novem…" at bounding box center [370, 166] width 29 height 9
select select "4"
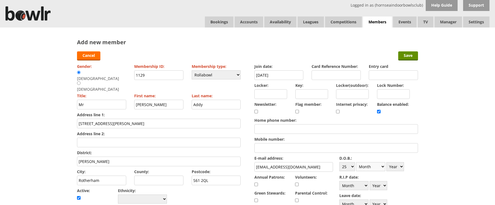
click at [356, 162] on select "Month January February March April May June July August September October Novem…" at bounding box center [370, 166] width 29 height 9
click at [402, 168] on select "Year 1900 1901 1902 1903 1904 1905 1906 1907 1908 1909 1910 1911 1912 1913 1914…" at bounding box center [395, 166] width 18 height 9
select select "1954"
click at [386, 162] on select "Year 1900 1901 1902 1903 1904 1905 1906 1907 1908 1909 1910 1911 1912 1913 1914…" at bounding box center [395, 166] width 18 height 9
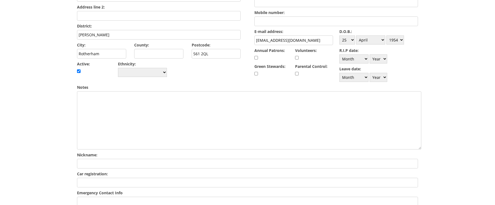
scroll to position [136, 0]
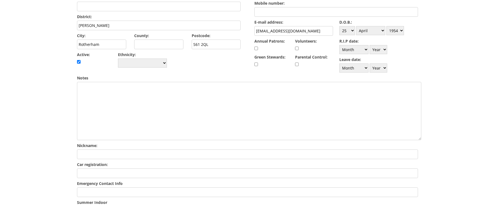
click at [95, 192] on input "Emergency Contact Info" at bounding box center [247, 192] width 341 height 10
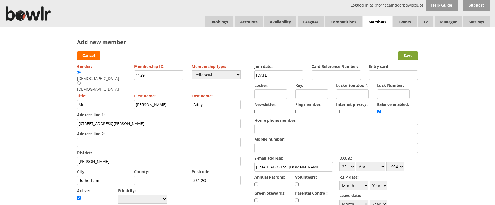
type input "Dau Emma Wilson 07464 934273"
click at [409, 54] on input "Save" at bounding box center [408, 55] width 20 height 9
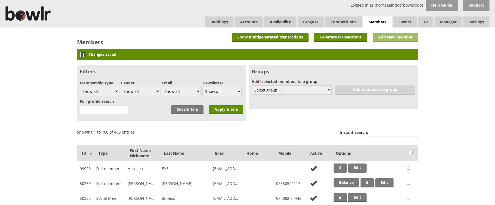
click at [386, 36] on link "Add New Member" at bounding box center [394, 37] width 45 height 9
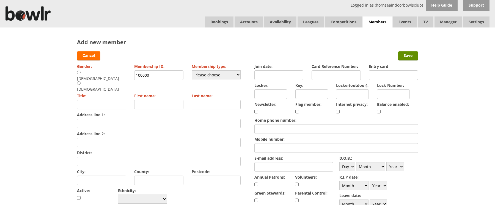
click at [146, 119] on input "Address line 1:" at bounding box center [158, 124] width 163 height 10
type input "[STREET_ADDRESS][PERSON_NAME]"
type input "[PERSON_NAME]"
type input "Addy"
type input "Rotherham"
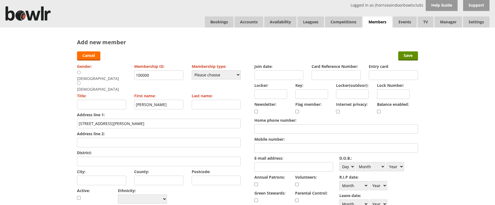
type input "S61 2QL"
type input "[EMAIL_ADDRESS][DOMAIN_NAME]"
click at [92, 119] on input "[STREET_ADDRESS][PERSON_NAME]" at bounding box center [158, 124] width 163 height 10
type input "[STREET_ADDRESS]"
click at [118, 157] on input "District:" at bounding box center [158, 162] width 163 height 10
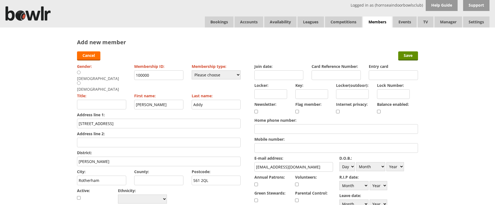
type input "[PERSON_NAME]"
click at [81, 81] on input "radio" at bounding box center [79, 83] width 4 height 4
radio input "true"
type input "Mrs"
drag, startPoint x: 151, startPoint y: 77, endPoint x: 131, endPoint y: 78, distance: 20.6
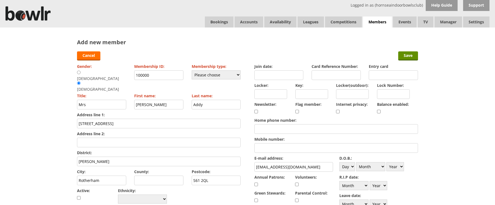
click at [131, 78] on div "Gender: Male Female Membership ID: 100000 Membership type: Please choose Full m…" at bounding box center [158, 133] width 163 height 143
type input "1130"
drag, startPoint x: 154, startPoint y: 96, endPoint x: 120, endPoint y: 100, distance: 34.3
click at [120, 100] on div "Gender: Male Female Membership ID: 1130 Membership type: Please choose Full mem…" at bounding box center [158, 133] width 163 height 143
type input "[PERSON_NAME]"
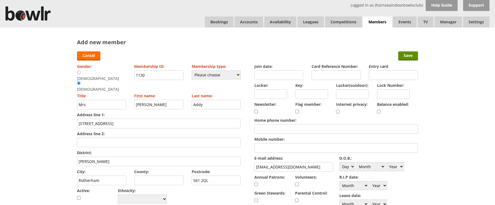
click at [278, 146] on input "Mobile number:" at bounding box center [335, 148] width 163 height 10
type input "07599283912 (Text Only)"
drag, startPoint x: 263, startPoint y: 166, endPoint x: 254, endPoint y: 167, distance: 9.7
click at [254, 167] on input "JSPhaddy@gmail.com" at bounding box center [293, 167] width 79 height 10
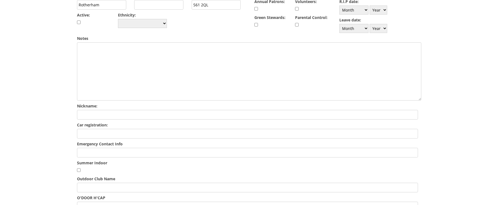
scroll to position [176, 0]
type input "[EMAIL_ADDRESS][DOMAIN_NAME]"
click at [95, 152] on input "Emergency Contact Info" at bounding box center [247, 152] width 341 height 10
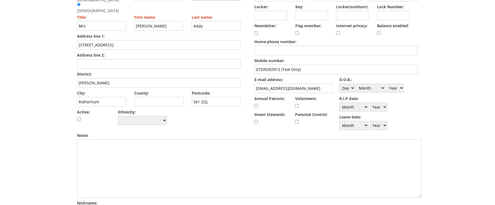
scroll to position [80, 0]
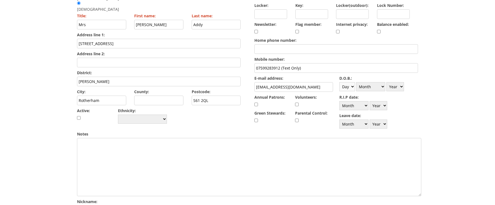
type input "Dau Mrs Emma Wilson 07891 627192"
click at [351, 87] on select "Day 1 2 3 4 5 6 7 8 9 10 11 12 13 14 15 16 17 18 19 20 21 22 23 24 25 26 27 28 …" at bounding box center [347, 86] width 16 height 9
select select "3"
click at [339, 82] on select "Day 1 2 3 4 5 6 7 8 9 10 11 12 13 14 15 16 17 18 19 20 21 22 23 24 25 26 27 28 …" at bounding box center [347, 86] width 16 height 9
click at [382, 87] on select "Month January February March April May June July August September October Novem…" at bounding box center [370, 86] width 29 height 9
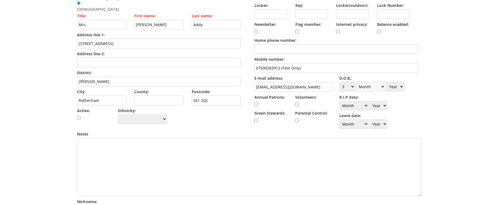
select select "5"
click at [356, 82] on select "Month January February March April May June July August September October Novem…" at bounding box center [370, 86] width 29 height 9
click at [400, 87] on select "Year 1900 1901 1902 1903 1904 1905 1906 1907 1908 1909 1910 1911 1912 1913 1914…" at bounding box center [395, 86] width 18 height 9
select select "1958"
click at [386, 82] on select "Year 1900 1901 1902 1903 1904 1905 1906 1907 1908 1909 1910 1911 1912 1913 1914…" at bounding box center [395, 86] width 18 height 9
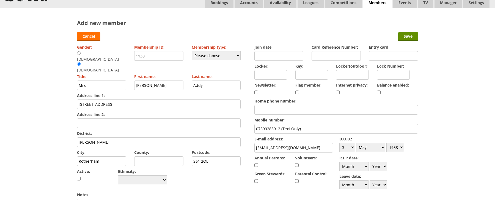
scroll to position [0, 0]
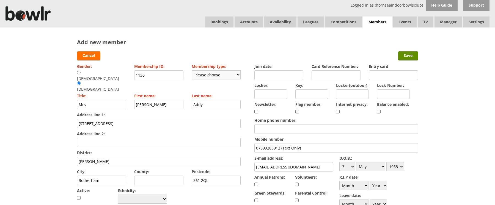
click at [235, 77] on select "Please choose Full members Rollabowl Juniors Social Members Student Pending Lef…" at bounding box center [216, 74] width 49 height 9
select select "3"
click at [192, 70] on select "Please choose Full members Rollabowl Juniors Social Members Student Pending Lef…" at bounding box center [216, 74] width 49 height 9
checkbox input "true"
click at [269, 74] on input "Join date:" at bounding box center [278, 75] width 49 height 10
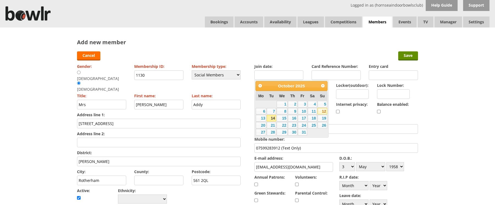
drag, startPoint x: 321, startPoint y: 111, endPoint x: 329, endPoint y: 105, distance: 9.8
click at [321, 110] on link "12" at bounding box center [322, 111] width 10 height 7
type input "12-10-2025"
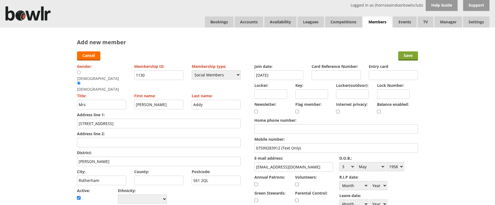
click at [405, 57] on input "Save" at bounding box center [408, 55] width 20 height 9
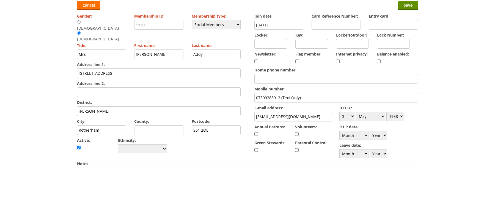
scroll to position [85, 0]
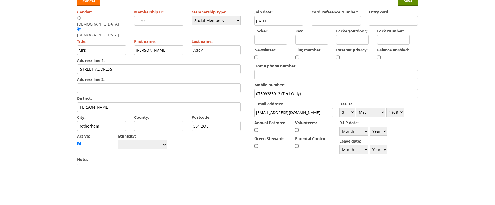
drag, startPoint x: 308, startPoint y: 92, endPoint x: 281, endPoint y: 96, distance: 27.2
click at [281, 96] on input "07599283912 (Text Only)" at bounding box center [335, 94] width 163 height 10
type input "07599283912"
click at [109, 175] on textarea "Notes" at bounding box center [249, 192] width 344 height 58
type textarea "Deaf - Text Only"
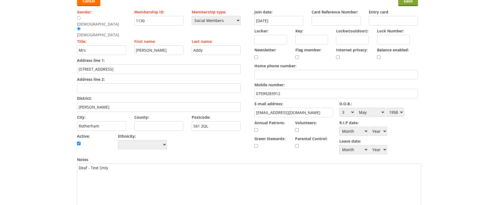
click at [407, 4] on input "Save" at bounding box center [408, 1] width 20 height 9
